Goal: Information Seeking & Learning: Learn about a topic

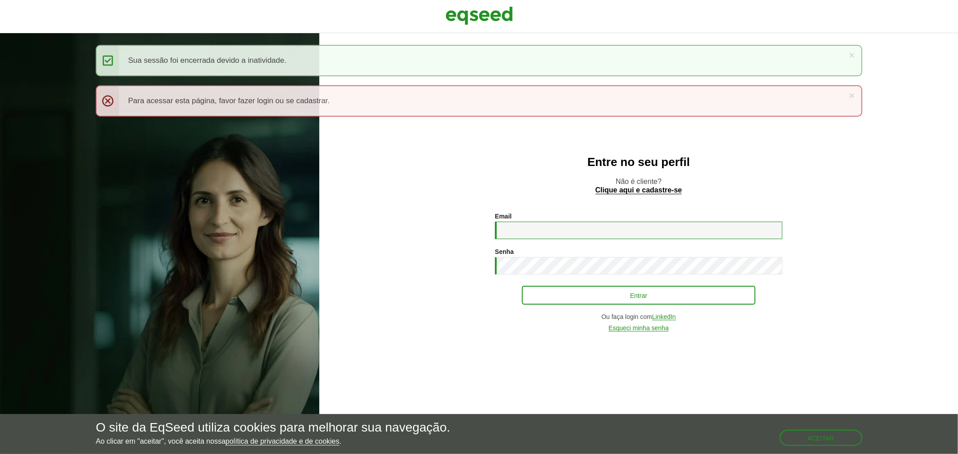
type input "**********"
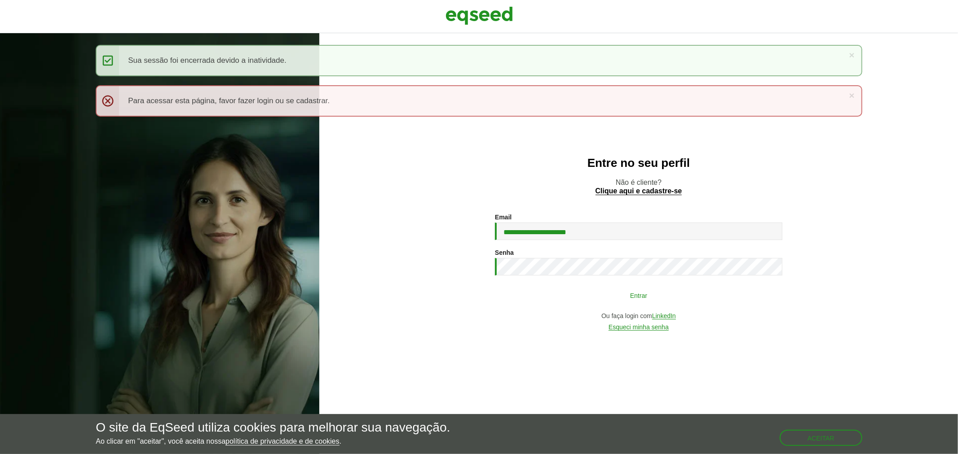
click at [580, 298] on button "Entrar" at bounding box center [638, 295] width 233 height 17
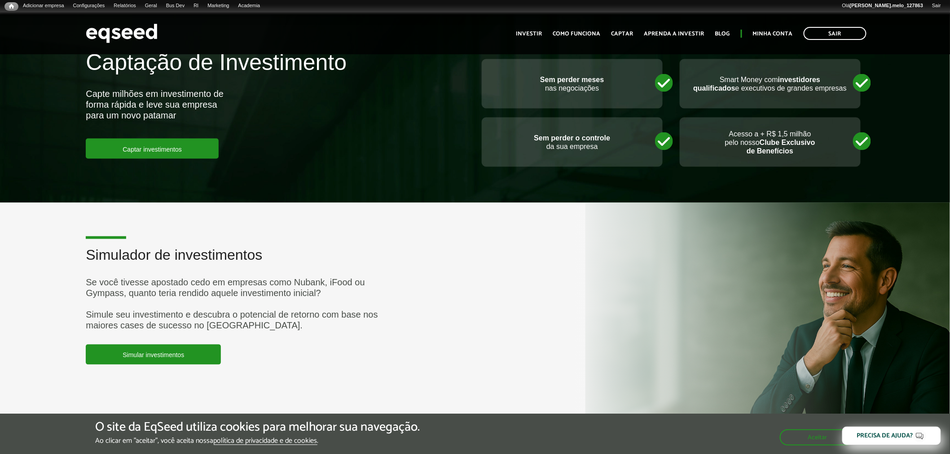
scroll to position [2095, 0]
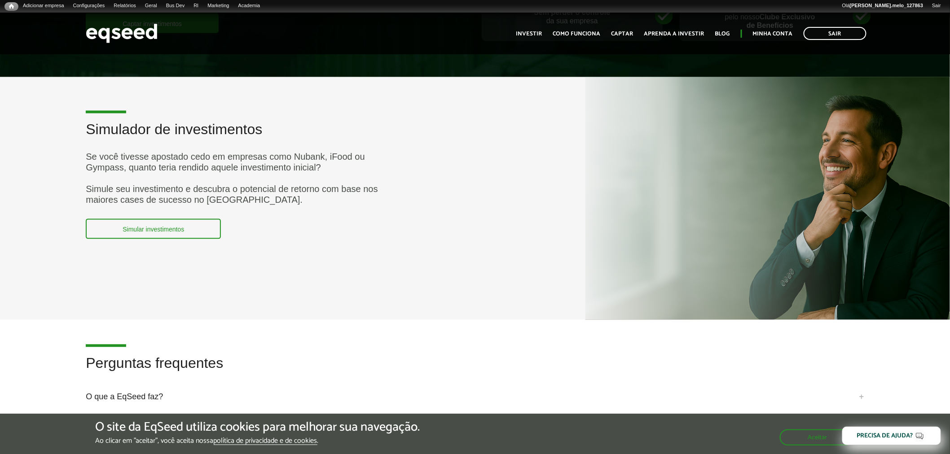
click at [120, 225] on link "Simular investimentos" at bounding box center [153, 229] width 135 height 20
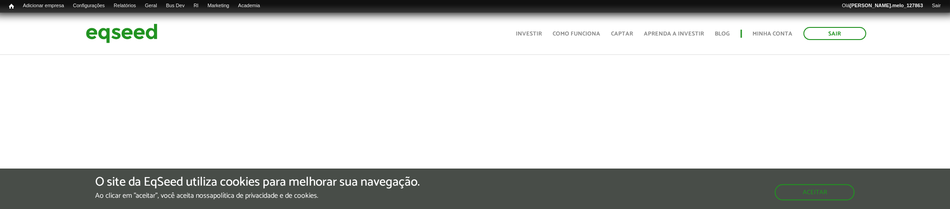
scroll to position [321, 0]
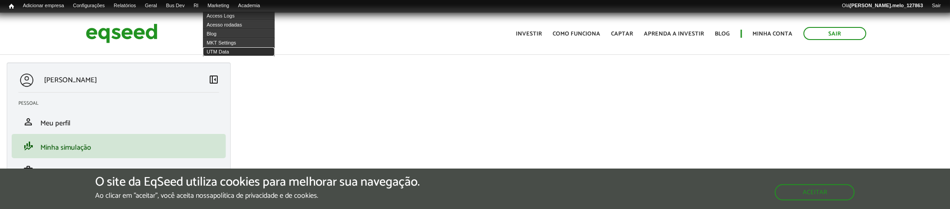
click at [238, 51] on link "UTM Data" at bounding box center [239, 51] width 72 height 9
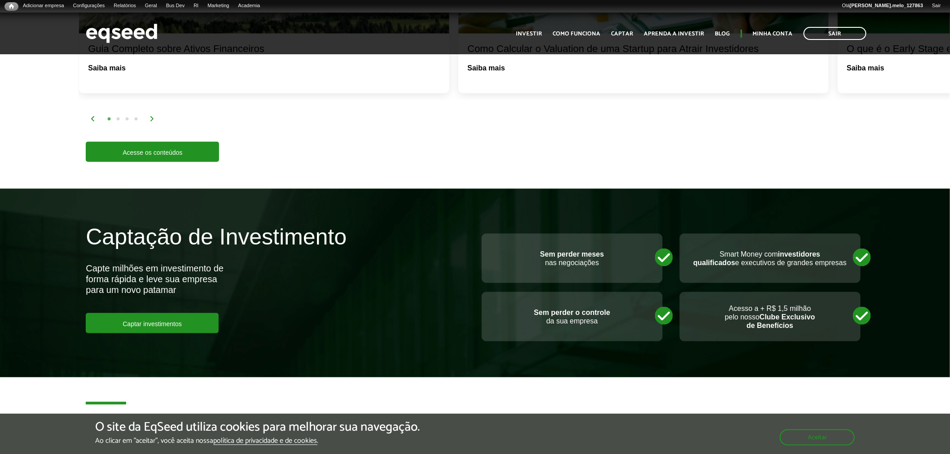
scroll to position [1646, 0]
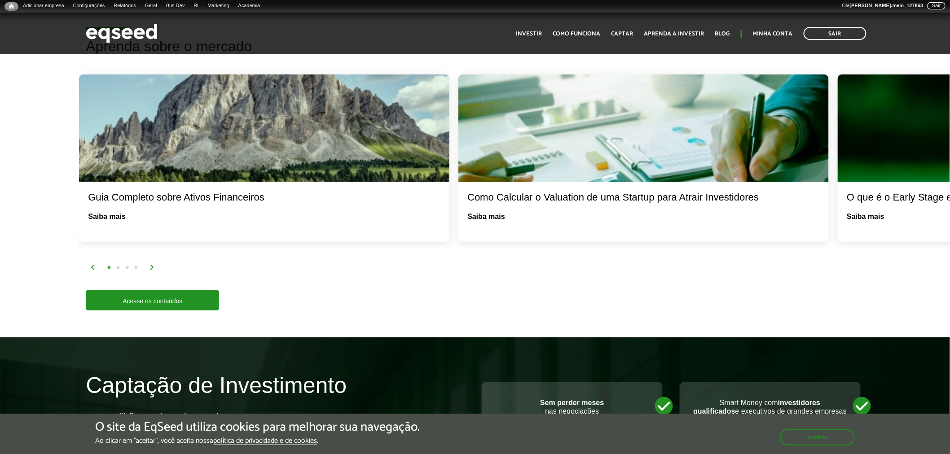
click at [941, 2] on link "Sair" at bounding box center [937, 5] width 18 height 7
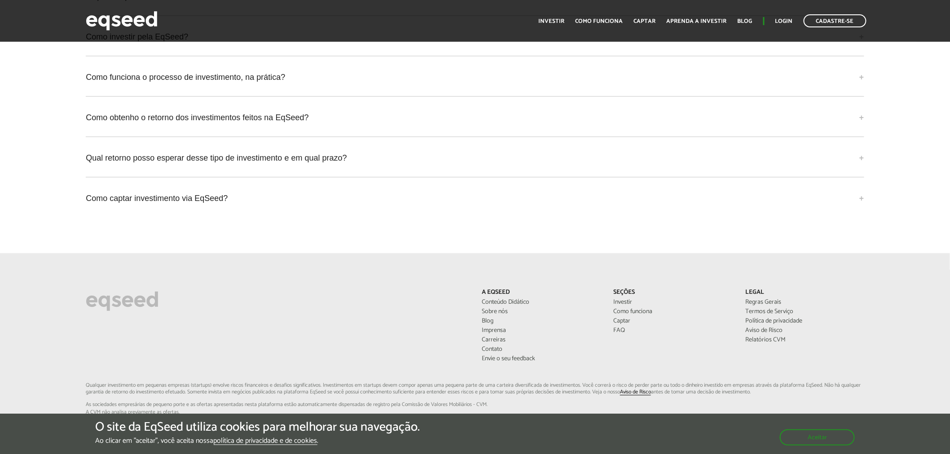
scroll to position [2343, 0]
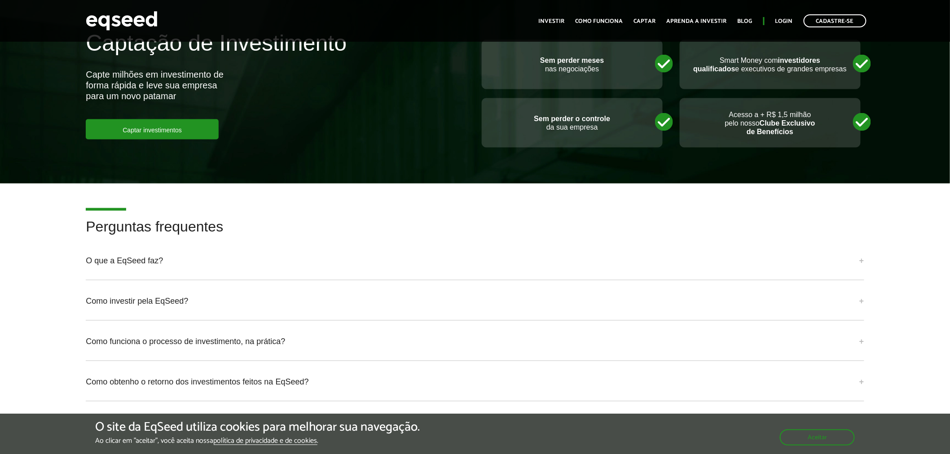
scroll to position [1995, 0]
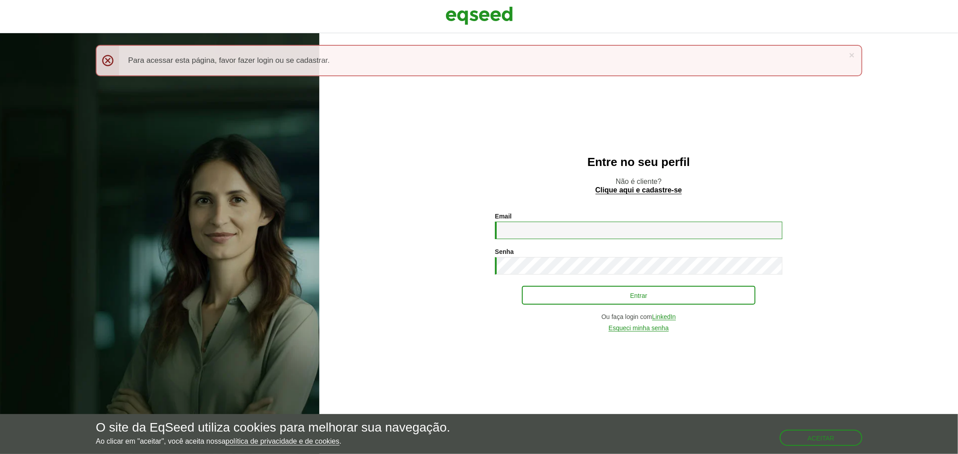
type input "**********"
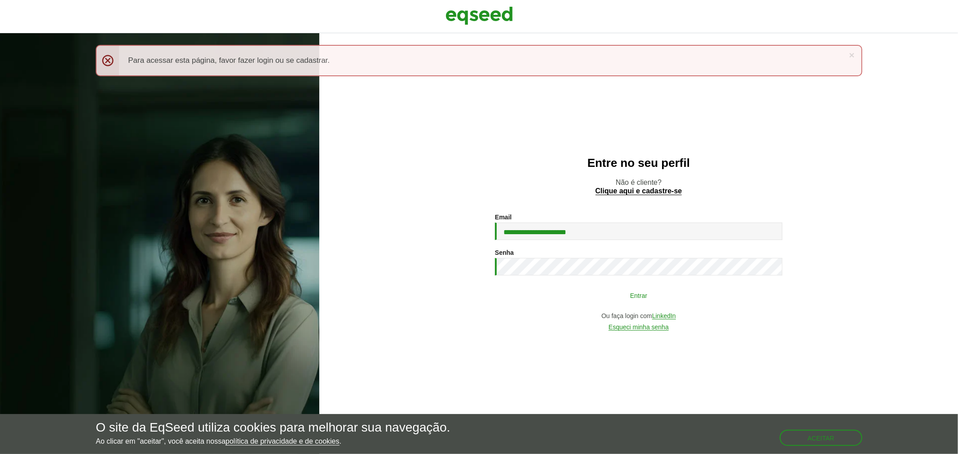
click at [627, 294] on button "Entrar" at bounding box center [638, 295] width 233 height 17
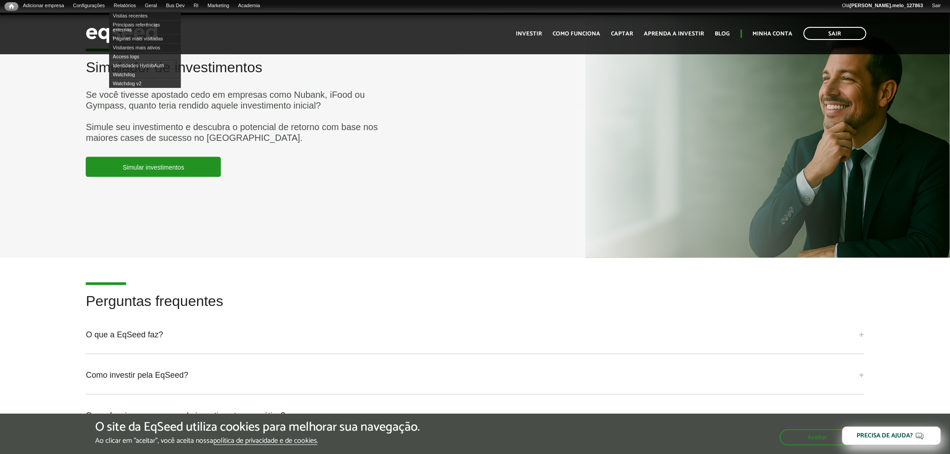
scroll to position [2158, 0]
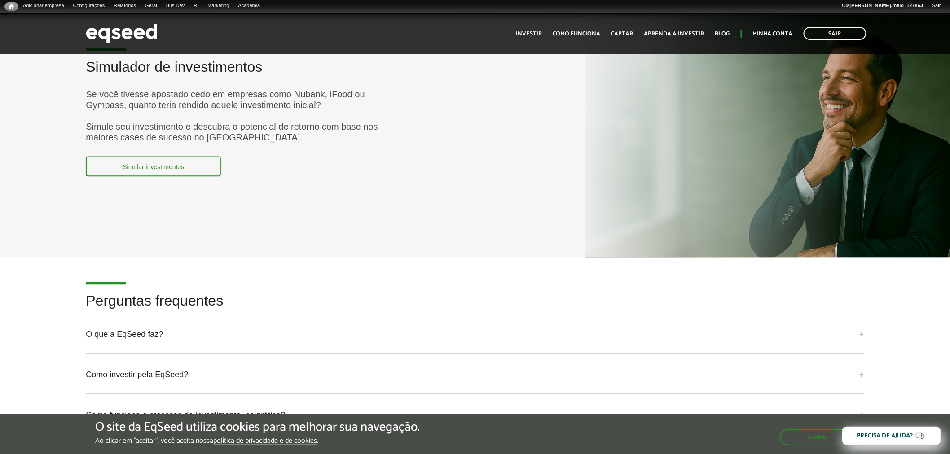
click at [159, 159] on link "Simular investimentos" at bounding box center [153, 166] width 135 height 20
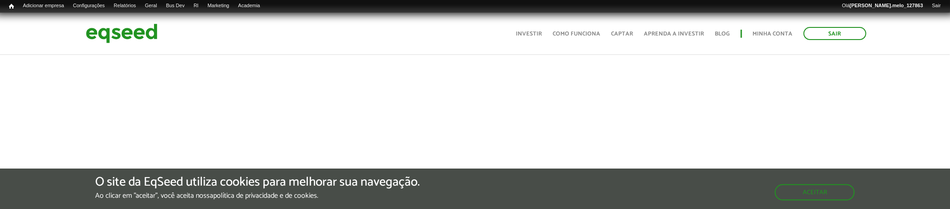
scroll to position [321, 0]
